Goal: Transaction & Acquisition: Purchase product/service

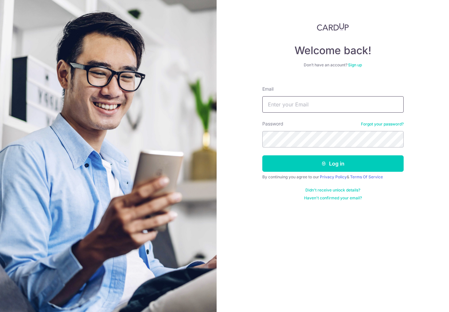
type input "kaylennho@gmail.com"
click at [333, 164] on button "Log in" at bounding box center [332, 164] width 141 height 16
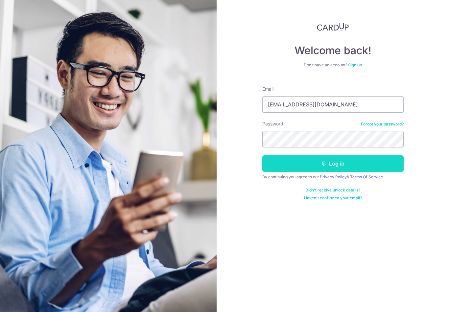
click at [374, 163] on button "Log in" at bounding box center [332, 164] width 141 height 16
click at [383, 160] on button "Log in" at bounding box center [332, 164] width 141 height 16
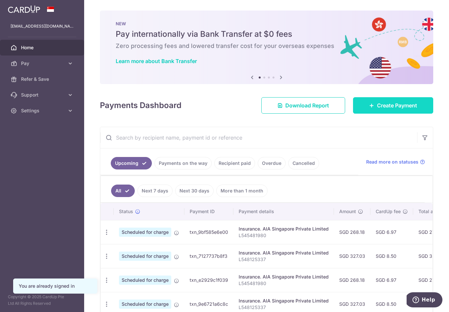
click at [382, 114] on link "Create Payment" at bounding box center [393, 105] width 80 height 16
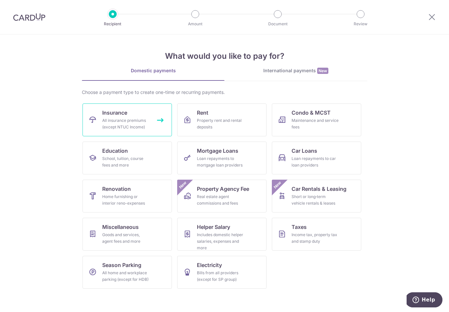
click at [144, 125] on div "All insurance premiums (except NTUC Income)" at bounding box center [125, 123] width 47 height 13
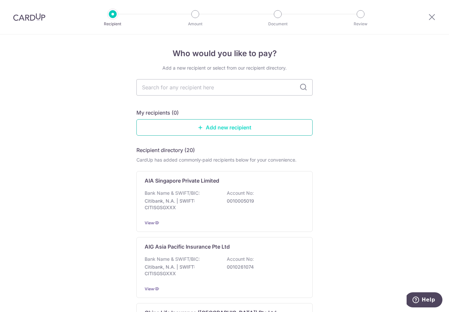
click at [248, 134] on link "Add new recipient" at bounding box center [225, 127] width 176 height 16
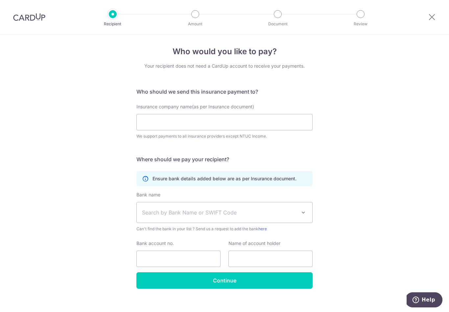
scroll to position [2, 0]
